Goal: Information Seeking & Learning: Learn about a topic

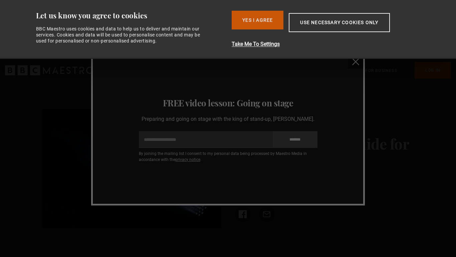
click at [239, 28] on button "Yes I Agree" at bounding box center [258, 20] width 52 height 19
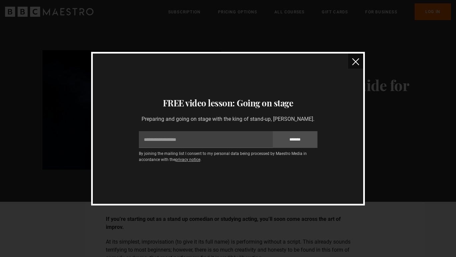
click at [353, 63] on img "close" at bounding box center [356, 61] width 7 height 7
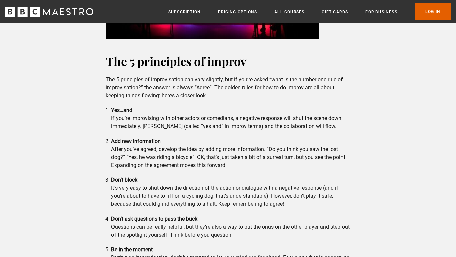
scroll to position [1185, 0]
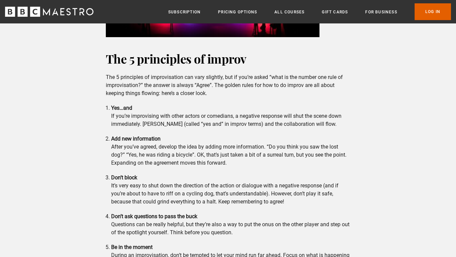
click at [349, 174] on li "Don’t block It’s very easy to shut down the direction of the action or dialogue…" at bounding box center [231, 189] width 240 height 32
click at [345, 175] on li "Don’t block It’s very easy to shut down the direction of the action or dialogue…" at bounding box center [231, 189] width 240 height 32
drag, startPoint x: 345, startPoint y: 175, endPoint x: 242, endPoint y: 200, distance: 106.6
click at [242, 200] on ol "Yes…and If you’re improvising with other actors or comedians, a negative respon…" at bounding box center [228, 185] width 245 height 163
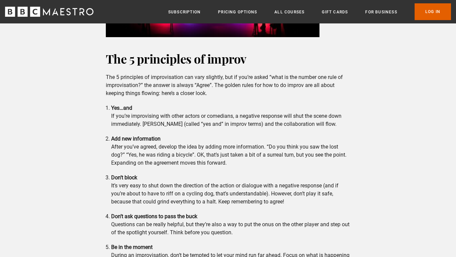
click at [242, 200] on ol "Yes…and If you’re improvising with other actors or comedians, a negative respon…" at bounding box center [228, 185] width 245 height 163
click at [258, 186] on li "Don’t block It’s very easy to shut down the direction of the action or dialogue…" at bounding box center [231, 189] width 240 height 32
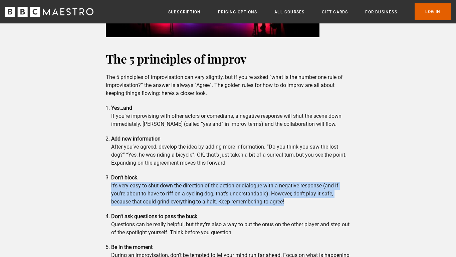
click at [258, 186] on li "Don’t block It’s very easy to shut down the direction of the action or dialogue…" at bounding box center [231, 189] width 240 height 32
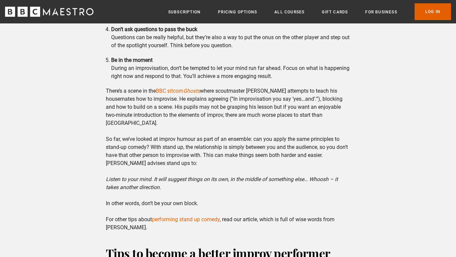
scroll to position [1373, 0]
